Goal: Task Accomplishment & Management: Manage account settings

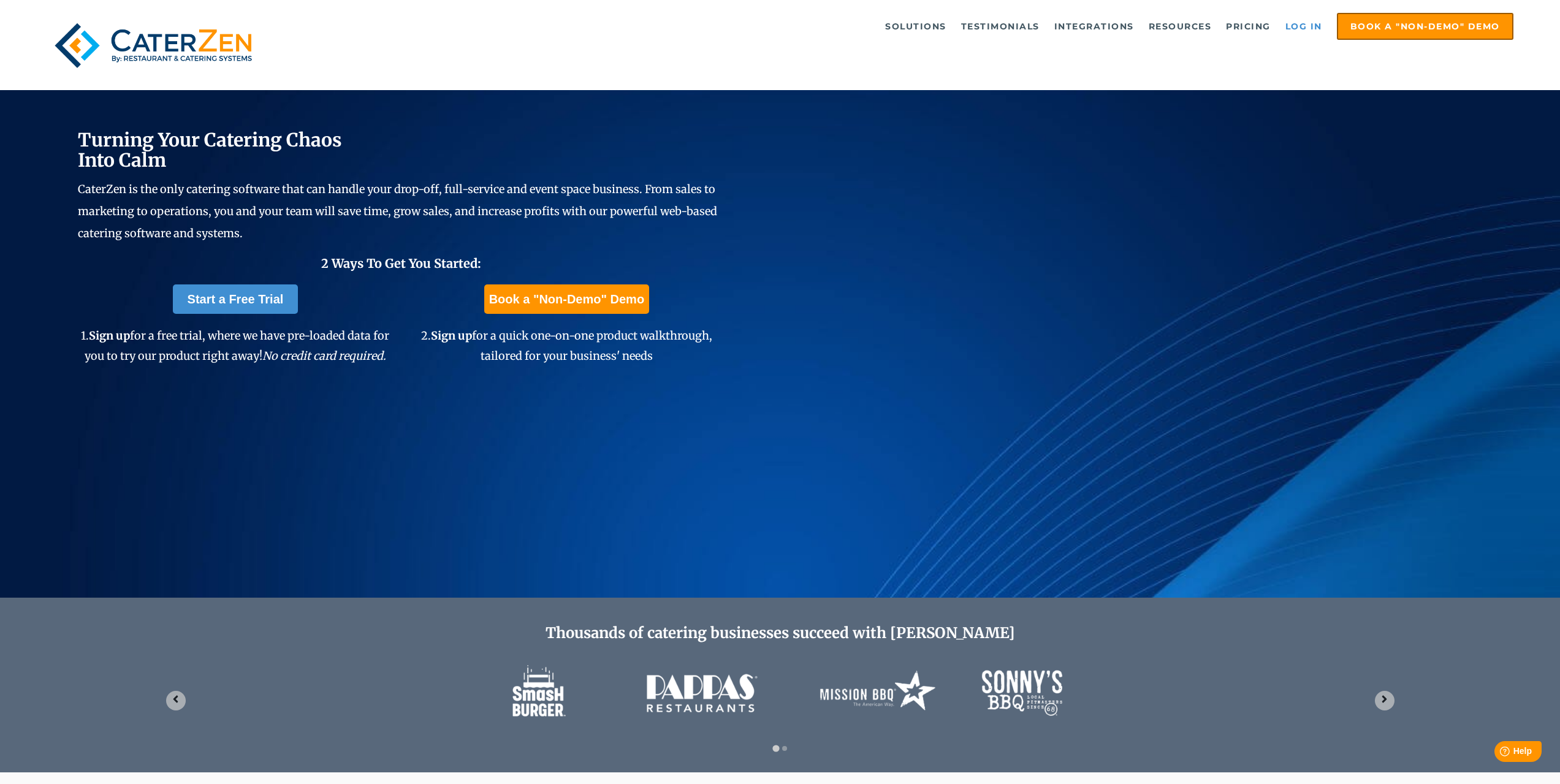
click at [1311, 30] on link "Log in" at bounding box center [1304, 26] width 49 height 24
click at [1300, 24] on link "Log in" at bounding box center [1304, 26] width 49 height 24
click at [1315, 28] on link "Log in" at bounding box center [1304, 26] width 49 height 24
